Goal: Find contact information: Find contact information

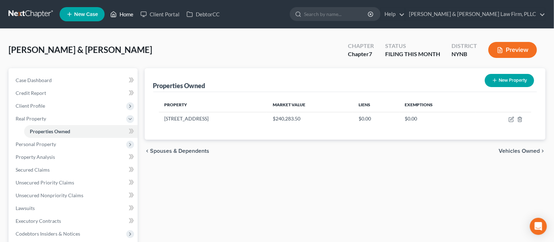
click at [127, 15] on link "Home" at bounding box center [122, 14] width 30 height 13
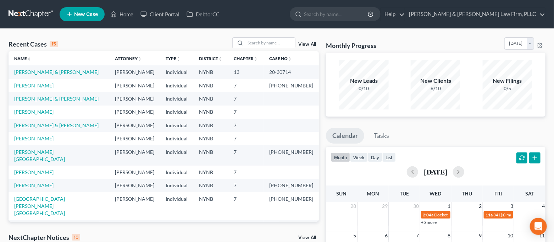
click at [39, 236] on link "[PERSON_NAME]" at bounding box center [33, 239] width 39 height 6
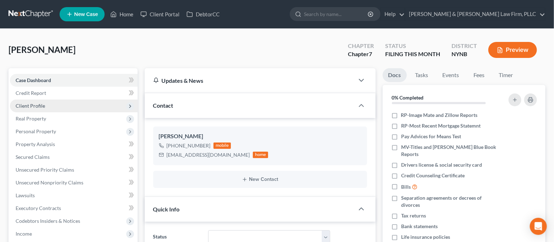
scroll to position [980, 0]
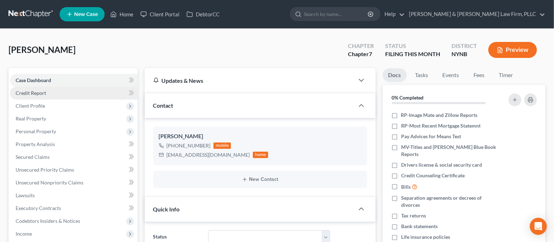
click at [50, 95] on link "Credit Report" at bounding box center [74, 93] width 128 height 13
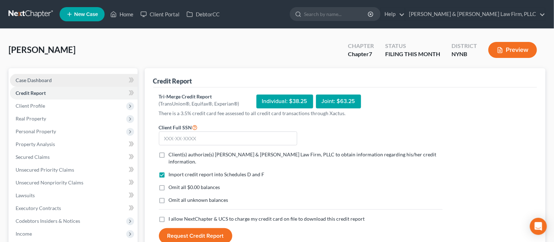
click at [55, 82] on link "Case Dashboard" at bounding box center [74, 80] width 128 height 13
select select "4"
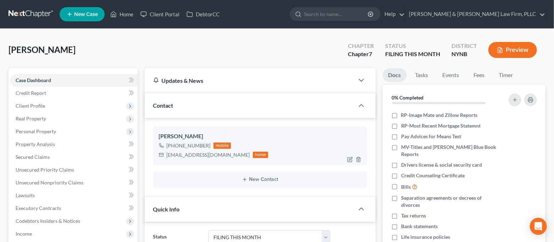
scroll to position [980, 0]
drag, startPoint x: 207, startPoint y: 144, endPoint x: 173, endPoint y: 148, distance: 33.7
click at [173, 148] on div "[PHONE_NUMBER]" at bounding box center [189, 145] width 44 height 7
copy div "[PHONE_NUMBER]"
